Goal: Information Seeking & Learning: Learn about a topic

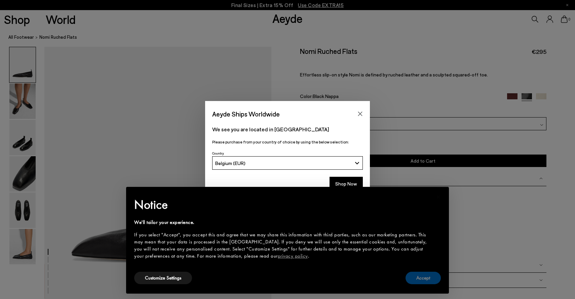
click at [418, 273] on button "Accept" at bounding box center [423, 277] width 35 height 12
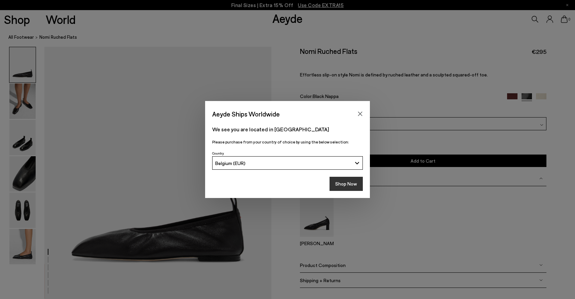
click at [352, 186] on button "Shop Now" at bounding box center [346, 184] width 33 height 14
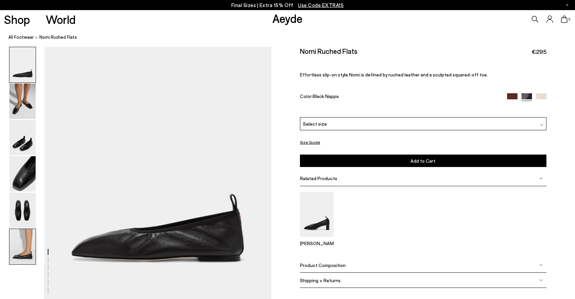
click at [28, 239] on img at bounding box center [22, 246] width 26 height 35
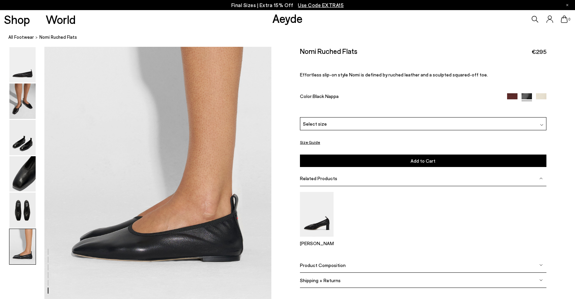
scroll to position [1514, 0]
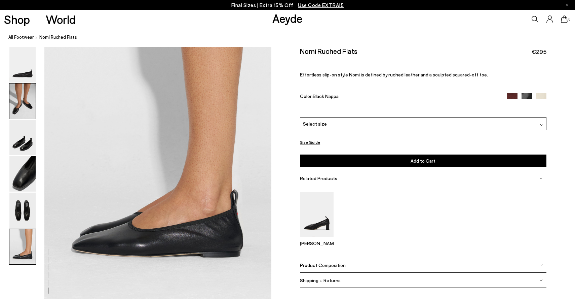
click at [23, 105] on img at bounding box center [22, 100] width 26 height 35
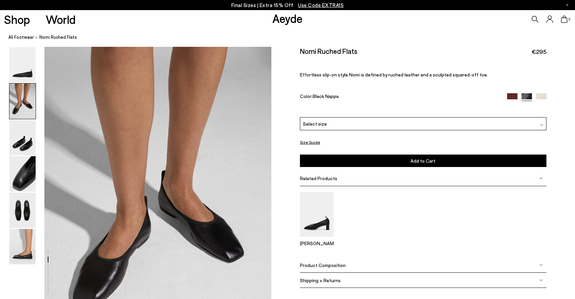
scroll to position [254, 0]
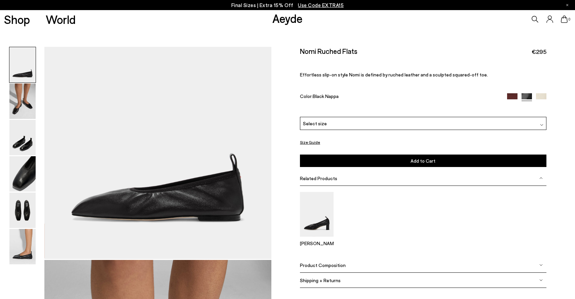
scroll to position [26, 0]
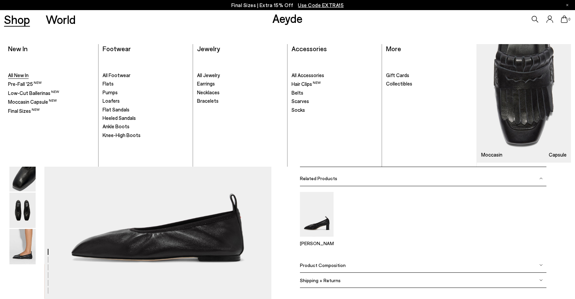
click at [18, 76] on span "All New In" at bounding box center [18, 75] width 21 height 6
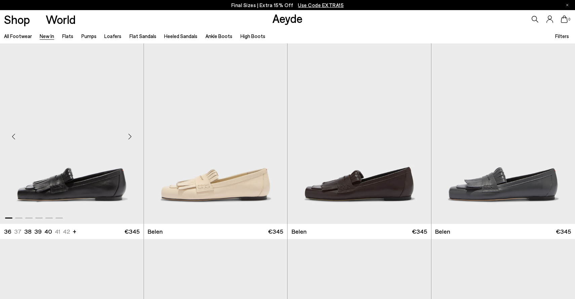
click at [112, 183] on img "1 / 6" at bounding box center [72, 133] width 144 height 180
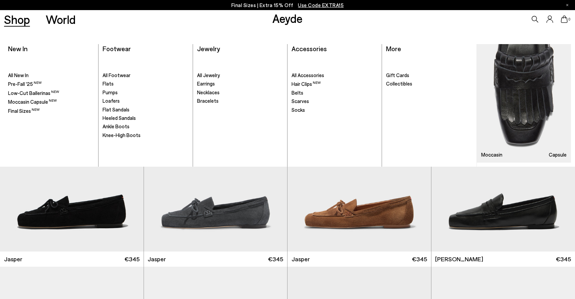
scroll to position [169, 0]
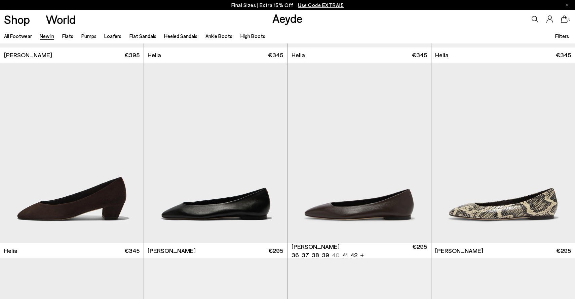
scroll to position [765, 0]
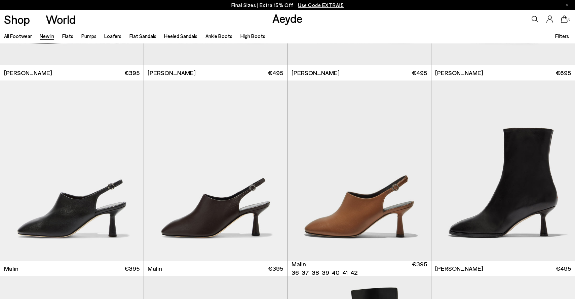
scroll to position [1918, 0]
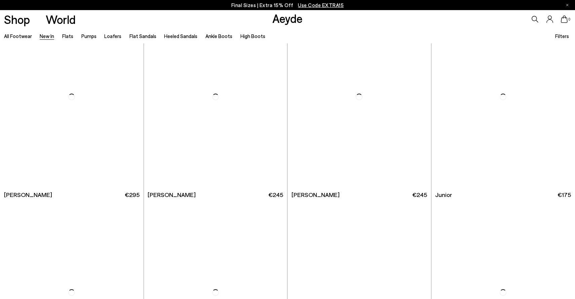
scroll to position [4727, 0]
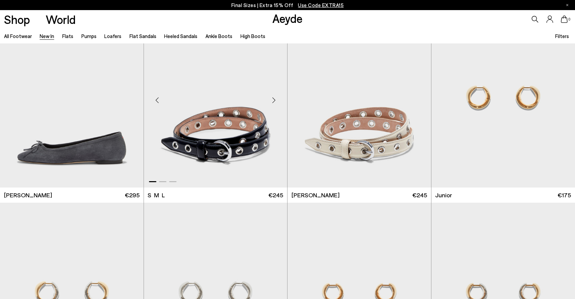
click at [254, 140] on img "1 / 3" at bounding box center [216, 97] width 144 height 180
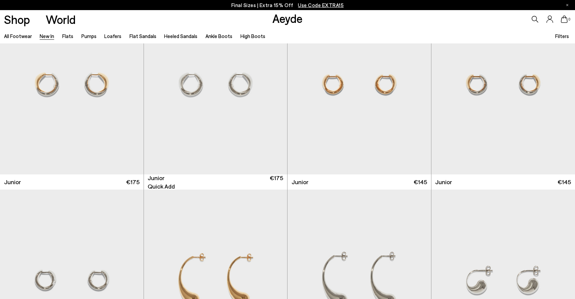
scroll to position [4935, 0]
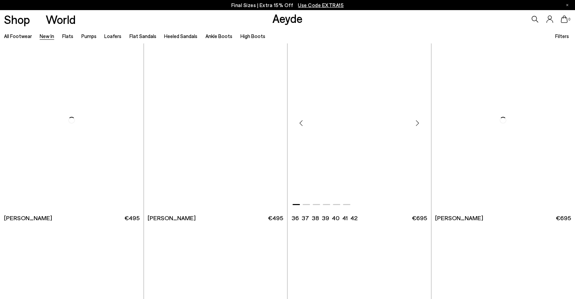
scroll to position [6245, 0]
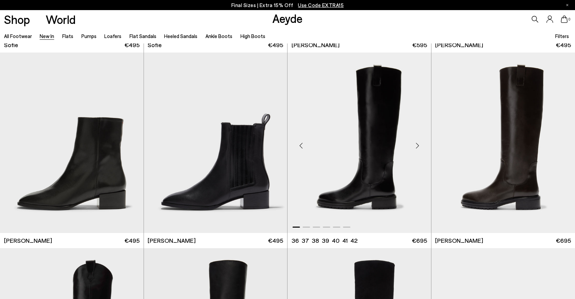
click at [377, 160] on img "1 / 6" at bounding box center [360, 142] width 144 height 180
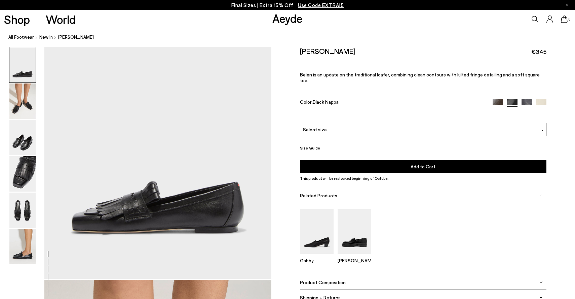
scroll to position [83, 0]
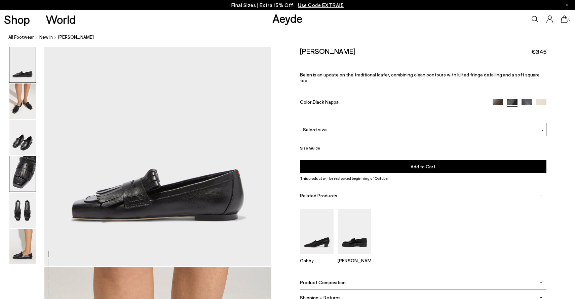
click at [25, 181] on img at bounding box center [22, 173] width 26 height 35
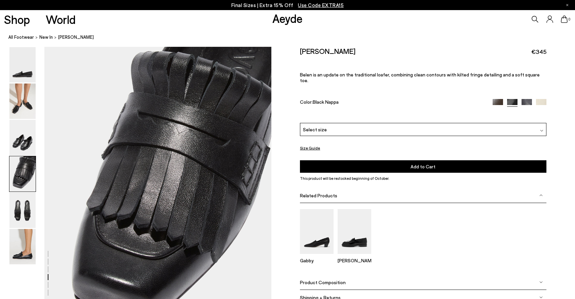
scroll to position [911, 0]
click at [27, 246] on img at bounding box center [22, 246] width 26 height 35
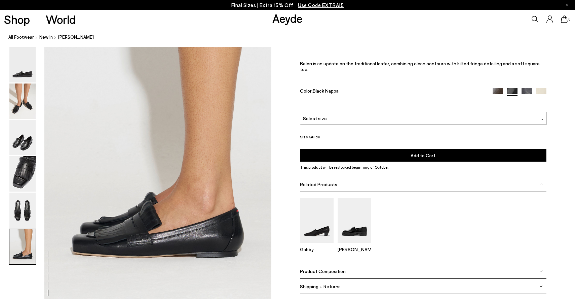
scroll to position [1564, 0]
click at [23, 108] on img at bounding box center [22, 100] width 26 height 35
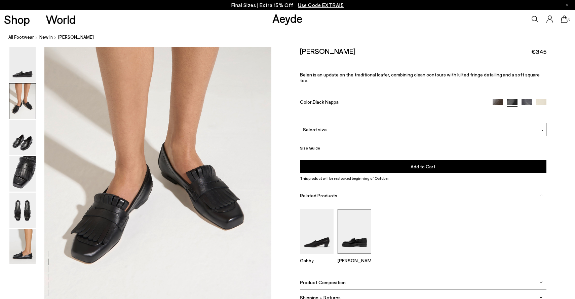
scroll to position [352, 0]
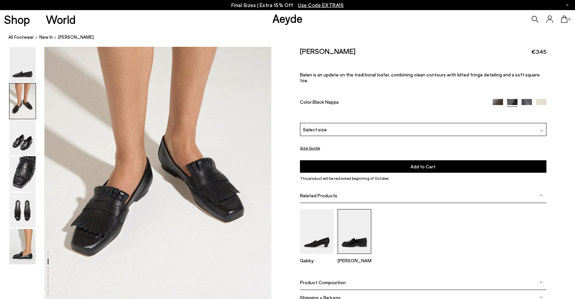
click at [357, 234] on img at bounding box center [355, 231] width 34 height 45
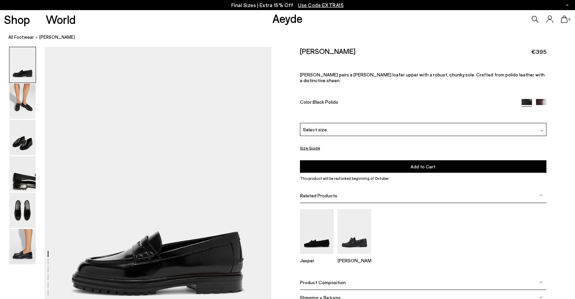
scroll to position [11, 0]
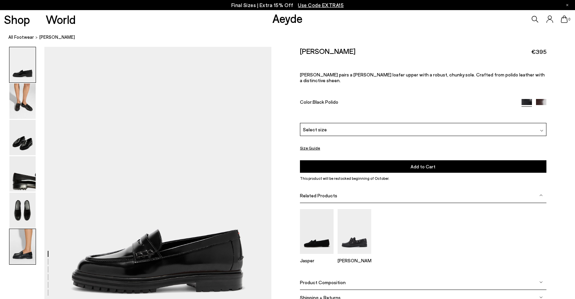
click at [23, 244] on img at bounding box center [22, 246] width 26 height 35
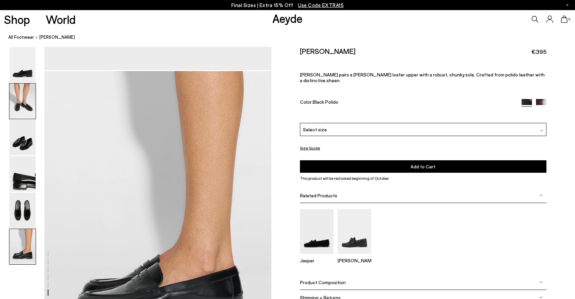
click at [27, 108] on img at bounding box center [22, 100] width 26 height 35
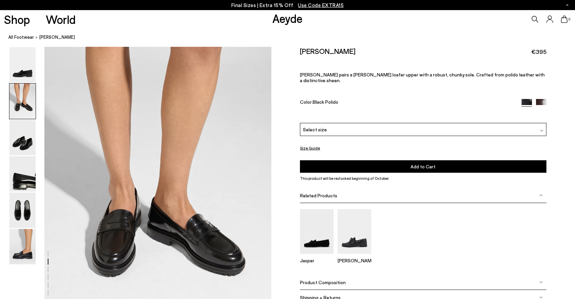
scroll to position [304, 0]
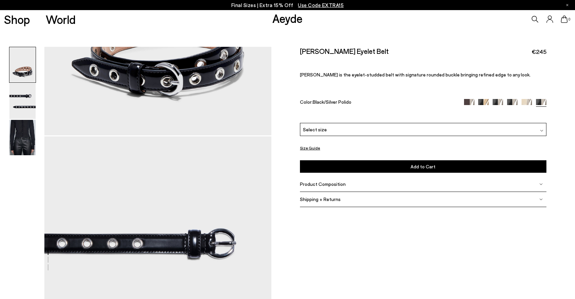
scroll to position [179, 0]
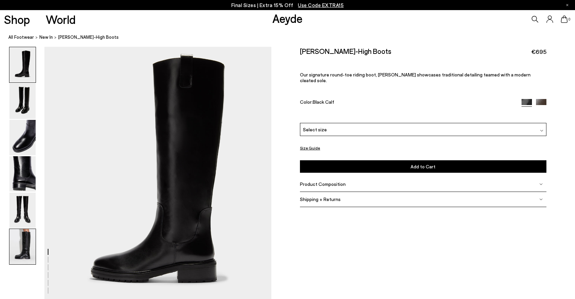
click at [27, 235] on img at bounding box center [22, 246] width 26 height 35
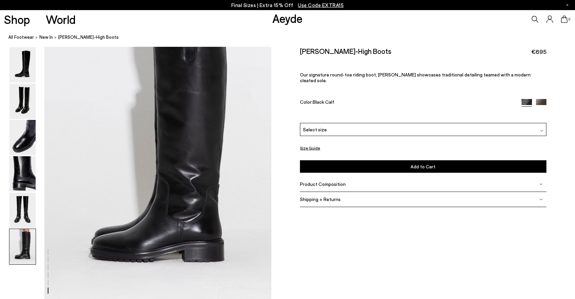
scroll to position [1514, 0]
